Goal: Task Accomplishment & Management: Manage account settings

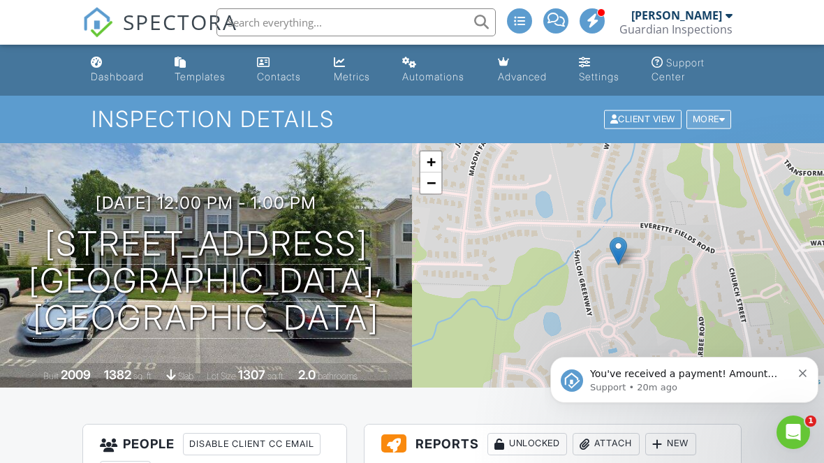
click at [703, 125] on div "More" at bounding box center [709, 119] width 45 height 19
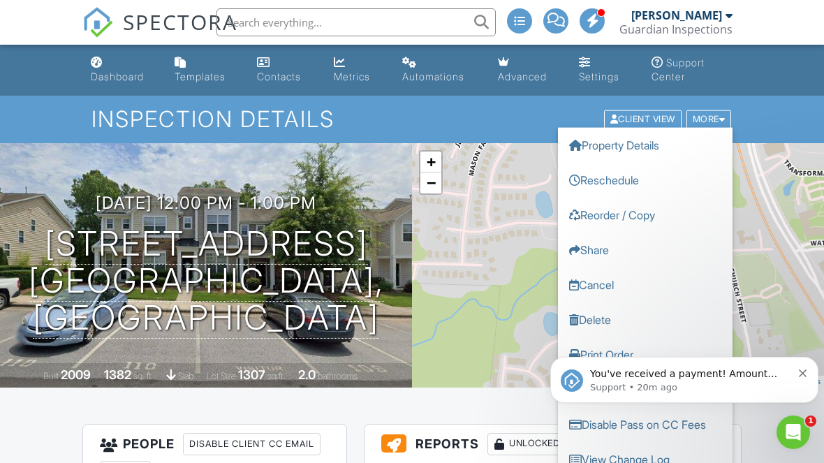
click at [805, 374] on icon "Dismiss notification" at bounding box center [803, 374] width 8 height 8
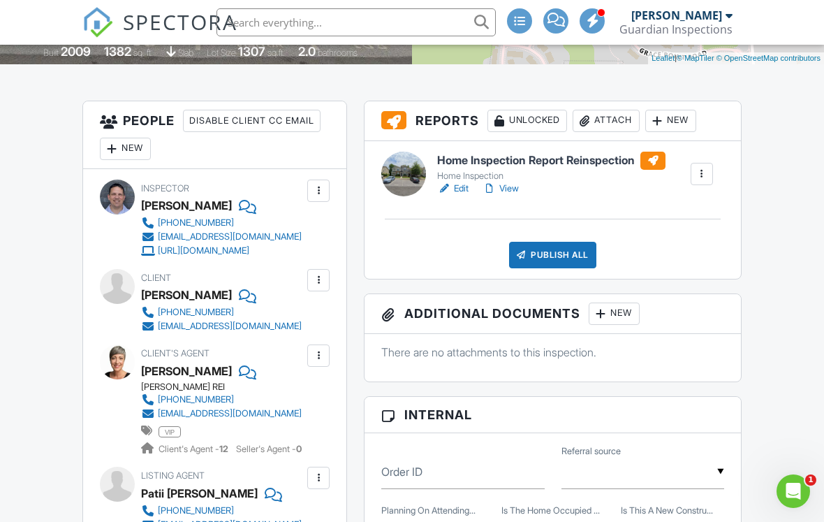
click at [516, 193] on link "View" at bounding box center [501, 189] width 36 height 14
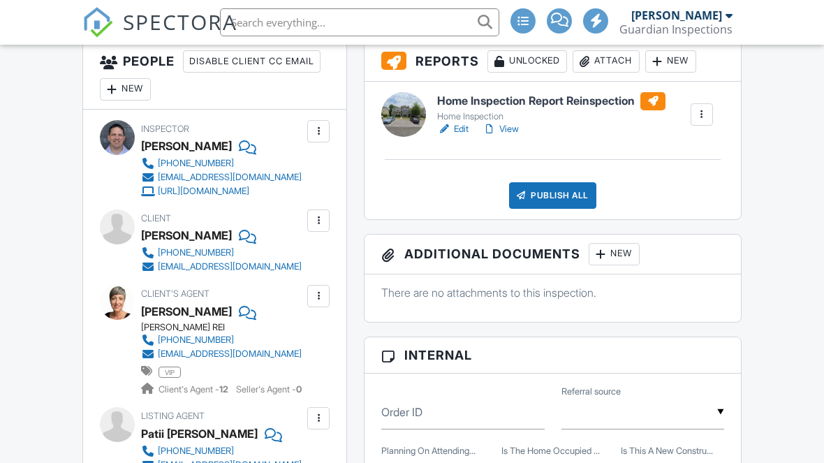
click at [135, 85] on div "New" at bounding box center [125, 89] width 51 height 22
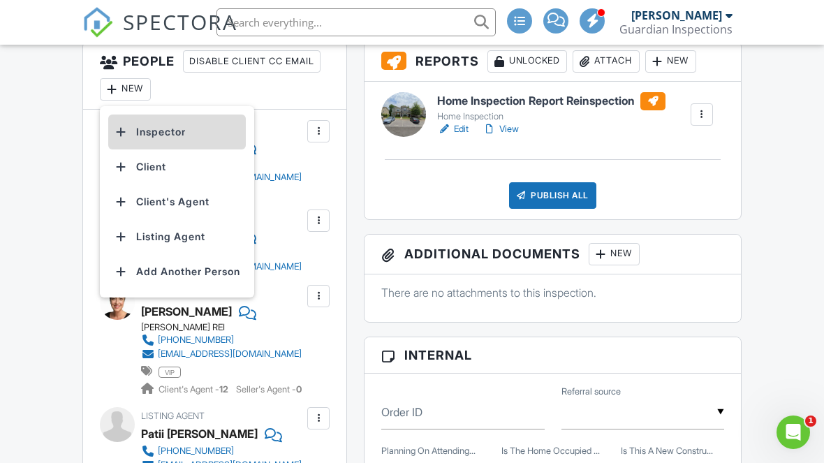
click at [222, 131] on li "Inspector" at bounding box center [177, 132] width 138 height 35
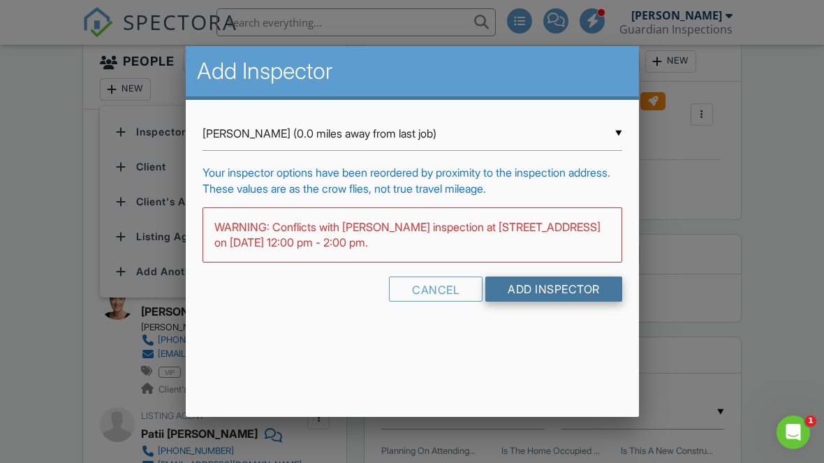
click at [580, 295] on input "Add Inspector" at bounding box center [553, 289] width 137 height 25
